Goal: Task Accomplishment & Management: Complete application form

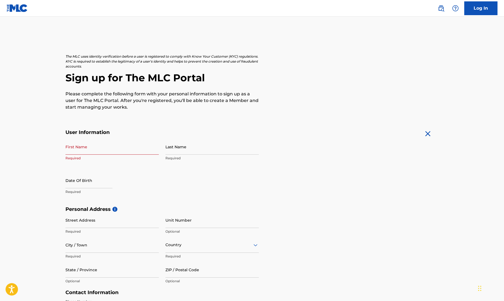
click at [501, 87] on main "The MLC uses identity verification before a user is registered to comply with K…" at bounding box center [252, 211] width 504 height 388
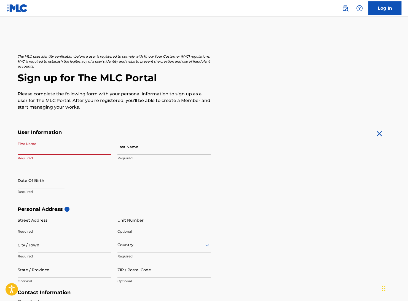
click at [45, 149] on input "First Name" at bounding box center [64, 147] width 93 height 16
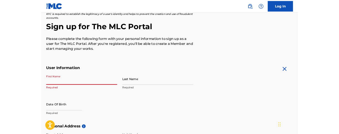
scroll to position [72, 0]
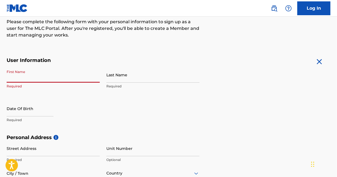
click at [326, 122] on form "User Information First Name Required Last Name Required Date Of Birth Required …" at bounding box center [169, 179] width 324 height 245
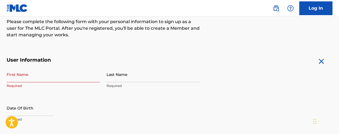
click at [32, 78] on input "First Name" at bounding box center [53, 75] width 93 height 16
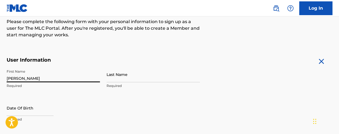
type input "[PERSON_NAME]"
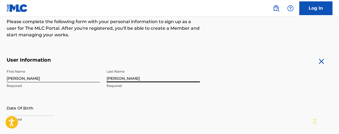
type input "[PERSON_NAME]"
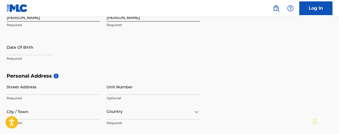
scroll to position [134, 0]
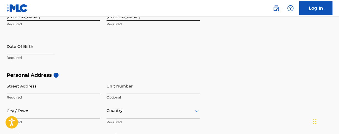
click at [17, 46] on input "text" at bounding box center [30, 47] width 47 height 16
select select "8"
select select "2025"
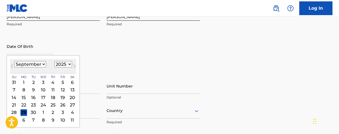
click at [43, 62] on select "January February March April May June July August September October November De…" at bounding box center [30, 64] width 32 height 6
select select "7"
click at [14, 61] on select "January February March April May June July August September October November De…" at bounding box center [30, 64] width 32 height 6
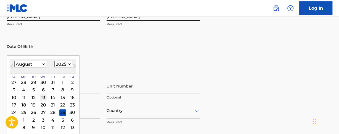
click at [44, 97] on div "13" at bounding box center [43, 97] width 7 height 7
type input "[DATE]"
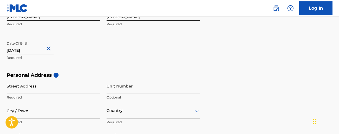
click at [31, 54] on input "[DATE]" at bounding box center [30, 47] width 47 height 16
select select "7"
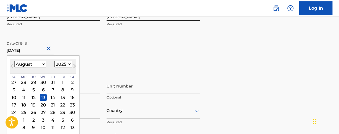
click at [65, 64] on select "1899 1900 1901 1902 1903 1904 1905 1906 1907 1908 1909 1910 1911 1912 1913 1914…" at bounding box center [63, 64] width 18 height 6
select select "1968"
click at [55, 61] on select "1899 1900 1901 1902 1903 1904 1905 1906 1907 1908 1909 1910 1911 1912 1913 1914…" at bounding box center [63, 64] width 18 height 6
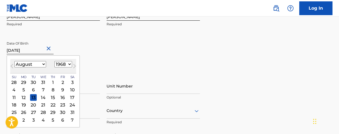
click at [168, 44] on div "First Name [PERSON_NAME] Required Last Name [PERSON_NAME] Required Date Of Birt…" at bounding box center [103, 38] width 193 height 67
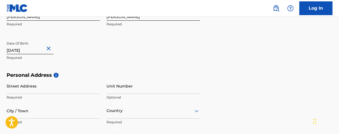
click at [280, 76] on h5 "Personal Address i" at bounding box center [170, 75] width 326 height 6
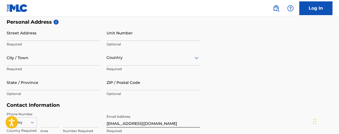
scroll to position [190, 0]
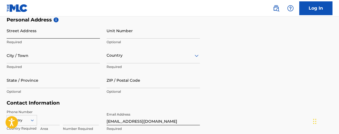
click at [20, 32] on input "Street Address" at bounding box center [53, 31] width 93 height 16
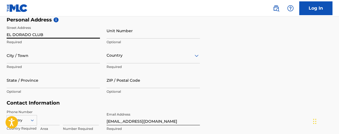
type input "EL DORADO CLUB"
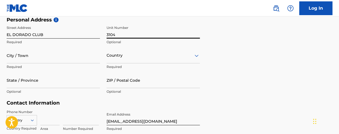
type input "3104"
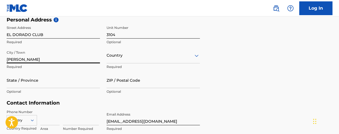
type input "[PERSON_NAME]"
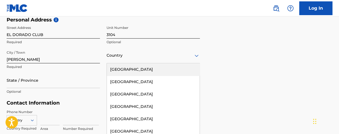
click at [131, 51] on div "Country" at bounding box center [152, 56] width 93 height 16
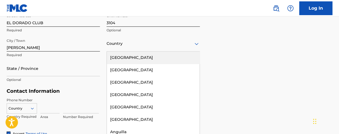
click at [133, 57] on div "[GEOGRAPHIC_DATA]" at bounding box center [153, 58] width 93 height 12
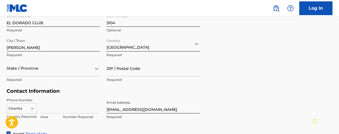
scroll to position [226, 0]
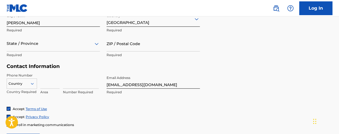
click at [45, 52] on div "State / Province" at bounding box center [53, 44] width 93 height 16
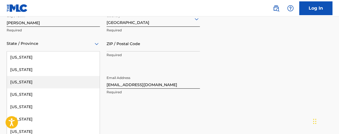
scroll to position [504, 0]
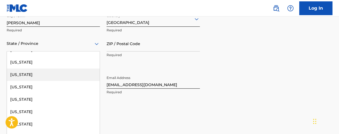
click at [45, 76] on div "[US_STATE]" at bounding box center [53, 75] width 93 height 12
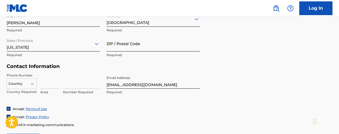
click at [121, 44] on input "ZIP / Postal Code" at bounding box center [152, 44] width 93 height 16
type input "00692"
click at [260, 53] on div "Personal Address i Street Address [GEOGRAPHIC_DATA] Required Unit Number 3104 O…" at bounding box center [170, 22] width 326 height 84
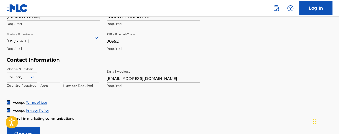
scroll to position [234, 0]
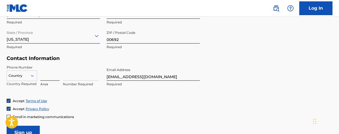
click at [48, 74] on input at bounding box center [49, 73] width 19 height 16
type input "939"
type input "3636727"
click at [28, 74] on div "Country" at bounding box center [22, 75] width 30 height 8
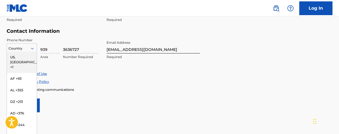
click at [28, 58] on div "US, [GEOGRAPHIC_DATA] +1" at bounding box center [22, 63] width 30 height 22
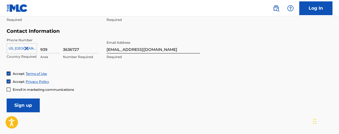
click at [12, 106] on input "Sign up" at bounding box center [23, 106] width 33 height 14
